Goal: Information Seeking & Learning: Learn about a topic

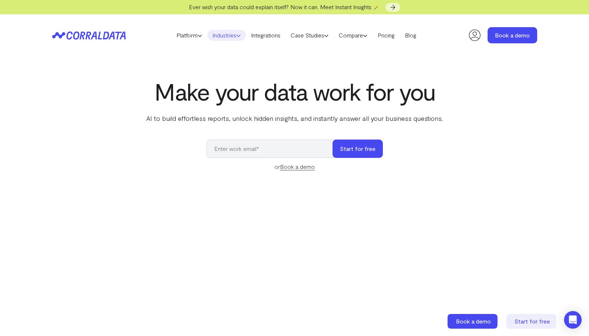
click at [226, 35] on link "Industries" at bounding box center [226, 35] width 39 height 11
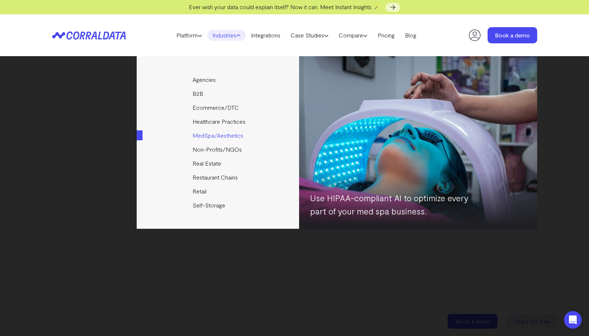
click at [236, 135] on link "MedSpa/Aesthetics" at bounding box center [218, 136] width 163 height 14
